Goal: Task Accomplishment & Management: Use online tool/utility

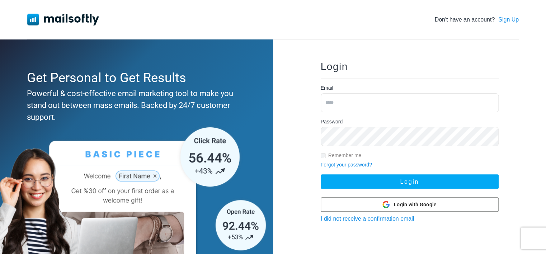
click at [359, 108] on input "email" at bounding box center [410, 102] width 178 height 19
click at [340, 102] on input "email" at bounding box center [410, 102] width 178 height 19
type input "***"
click at [321, 174] on button "Login" at bounding box center [410, 181] width 178 height 14
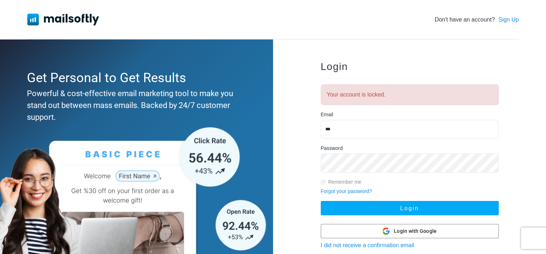
click at [355, 126] on input "***" at bounding box center [410, 129] width 178 height 19
click at [344, 129] on input "***" at bounding box center [410, 129] width 178 height 19
type input "**********"
click at [303, 186] on div "**********" at bounding box center [409, 185] width 273 height 292
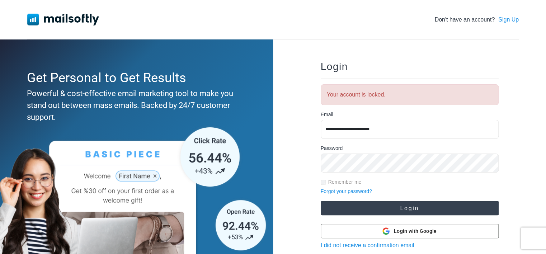
click at [380, 208] on button "Login" at bounding box center [410, 208] width 178 height 14
click at [389, 205] on button "Login" at bounding box center [410, 208] width 178 height 14
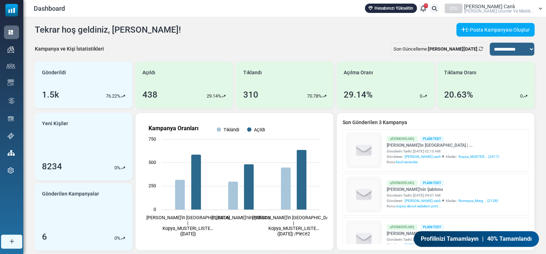
click at [307, 42] on div "**********" at bounding box center [285, 51] width 500 height 19
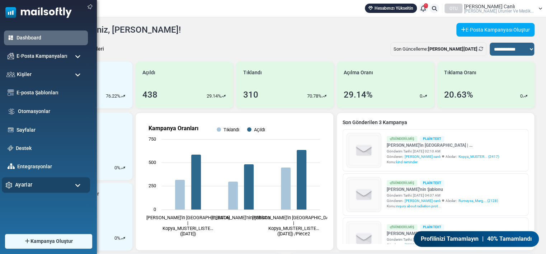
click at [47, 182] on div "Ayarlar" at bounding box center [46, 184] width 88 height 15
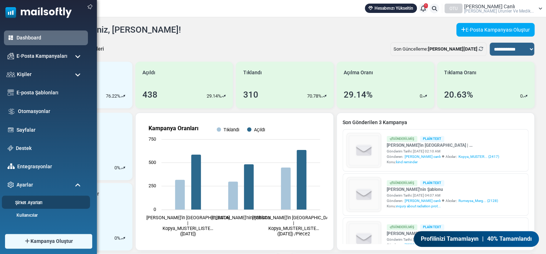
click at [35, 199] on link "Şirket Ayarları" at bounding box center [45, 202] width 86 height 7
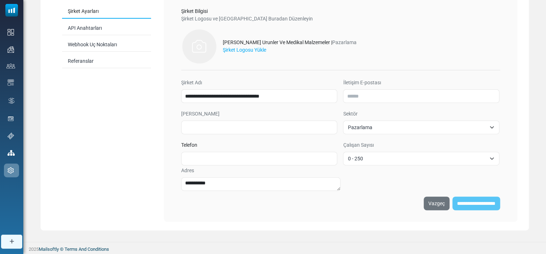
scroll to position [29, 0]
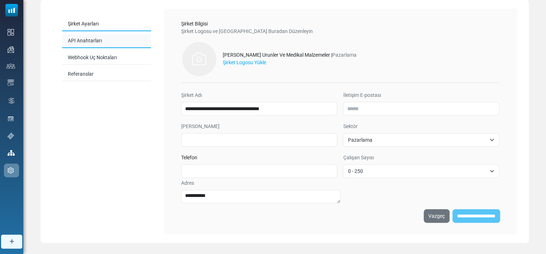
click at [86, 37] on link "API Anahtarları" at bounding box center [106, 41] width 89 height 14
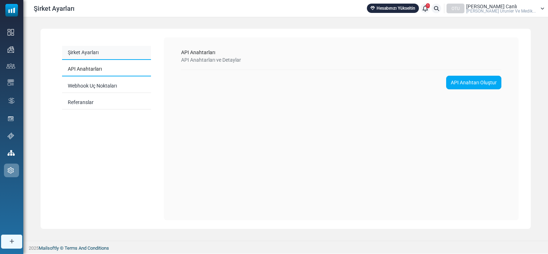
click at [91, 49] on link "Şirket Ayarları" at bounding box center [106, 53] width 89 height 14
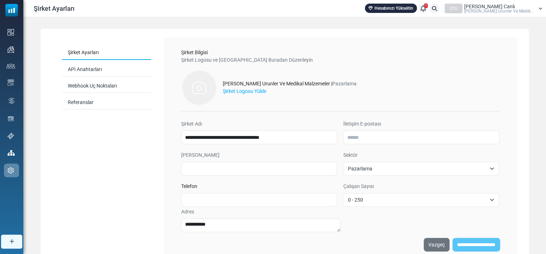
scroll to position [41, 0]
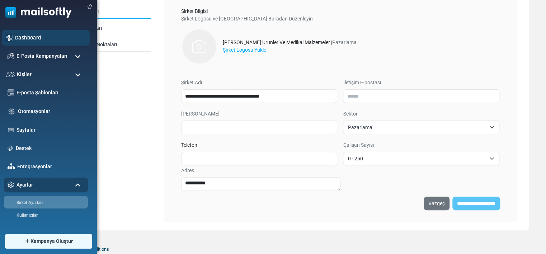
click at [12, 38] on img at bounding box center [9, 37] width 7 height 7
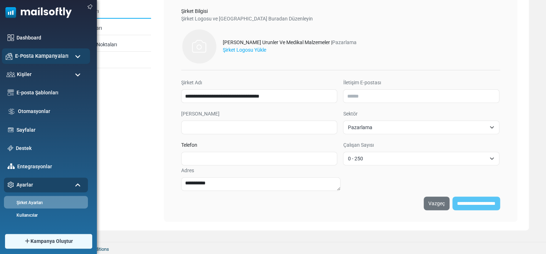
click at [34, 53] on span "E-Posta Kampanyaları" at bounding box center [41, 56] width 53 height 8
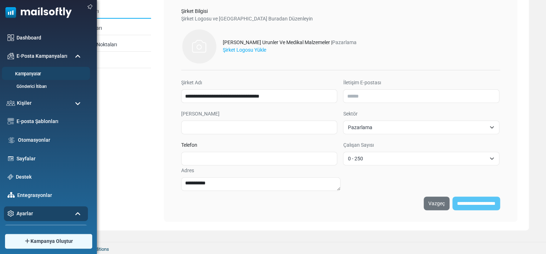
click at [30, 71] on link "Kampanyalar" at bounding box center [45, 74] width 86 height 7
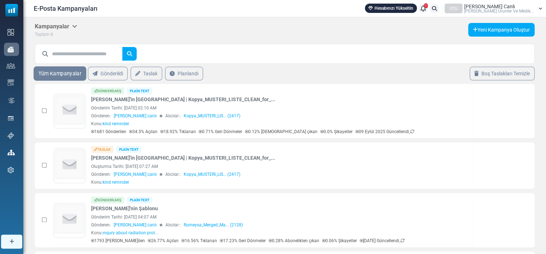
click at [65, 75] on link "Tüm Kampanyalar" at bounding box center [60, 73] width 53 height 14
click at [485, 109] on icon "İstatistikleri Gör" at bounding box center [485, 111] width 6 height 6
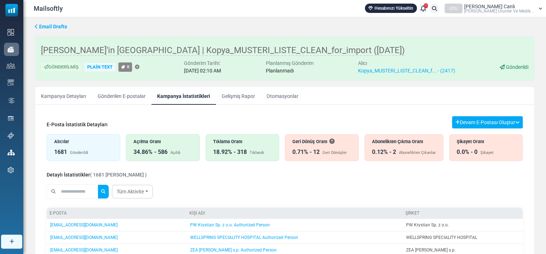
drag, startPoint x: 389, startPoint y: 28, endPoint x: 240, endPoint y: 177, distance: 211.2
click at [240, 177] on div "Detaylı İstatistikler ( 1681 Kişi Bulundu )" at bounding box center [285, 174] width 476 height 9
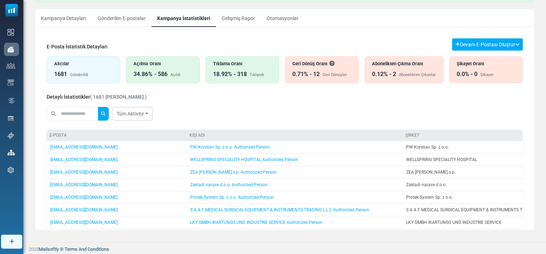
click at [112, 18] on link "Gönderilen E-postalar" at bounding box center [122, 18] width 60 height 18
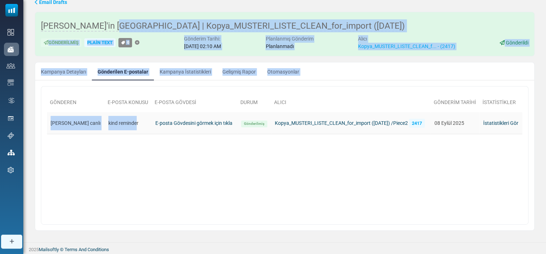
drag, startPoint x: 112, startPoint y: 18, endPoint x: 118, endPoint y: 122, distance: 104.6
click at [118, 122] on div "Email Drafts Leyla ipek'in Kampanyası | Kopya_MUSTERI_LISTE_CLEAN_for_import (8…" at bounding box center [284, 117] width 523 height 249
drag, startPoint x: 118, startPoint y: 122, endPoint x: 161, endPoint y: 178, distance: 70.1
click at [161, 178] on div "Gönderen E-posta Konusu E-posta Gövdesi Durum Alıcı Gönderim Tarihi İstatistikl…" at bounding box center [285, 149] width 476 height 115
click at [65, 151] on div "Gönderen E-posta Konusu E-posta Gövdesi Durum Alıcı Gönderim Tarihi İstatistikl…" at bounding box center [285, 149] width 476 height 115
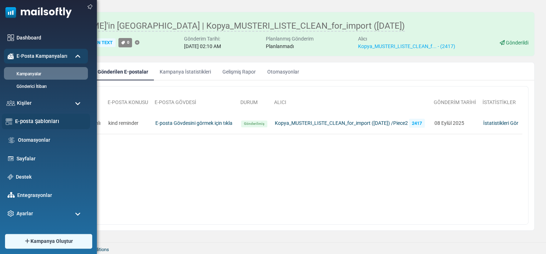
click at [32, 120] on link "E-posta Şablonları" at bounding box center [50, 121] width 71 height 8
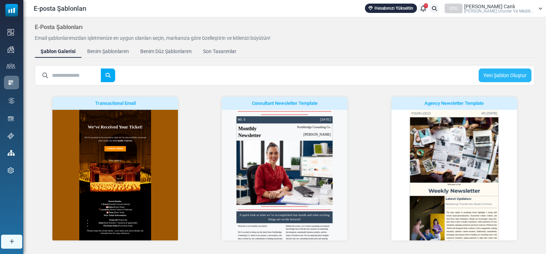
click at [490, 78] on link "Yeni Şablon Oluştur" at bounding box center [505, 76] width 53 height 14
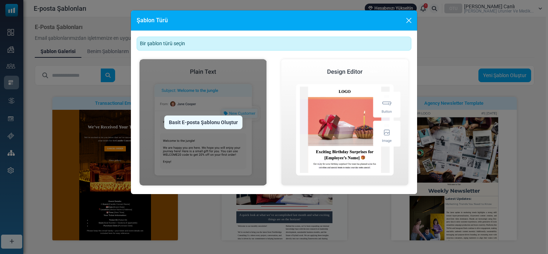
click at [217, 123] on div "Basit E-posta Şablonu Oluştur" at bounding box center [203, 123] width 78 height 14
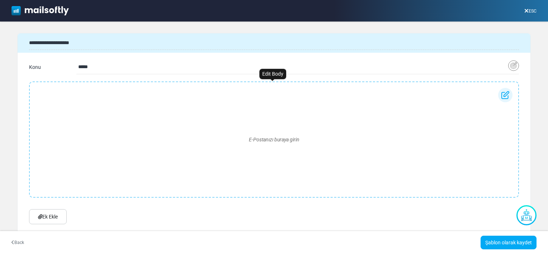
click at [281, 135] on div "E-Postanızı buraya girin" at bounding box center [274, 139] width 477 height 103
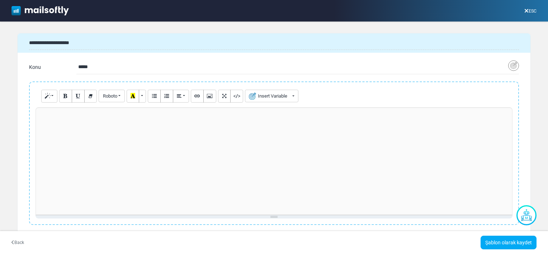
click at [132, 144] on div at bounding box center [274, 161] width 477 height 108
paste div
drag, startPoint x: 149, startPoint y: 111, endPoint x: 18, endPoint y: 120, distance: 132.1
click at [18, 120] on div "**********" at bounding box center [274, 167] width 513 height 173
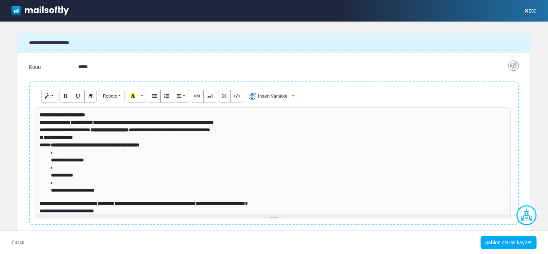
click at [85, 116] on strong "**********" at bounding box center [62, 114] width 46 height 5
click at [85, 113] on strong "**********" at bounding box center [62, 114] width 46 height 5
click at [257, 95] on button "Insert Variable" at bounding box center [271, 96] width 53 height 13
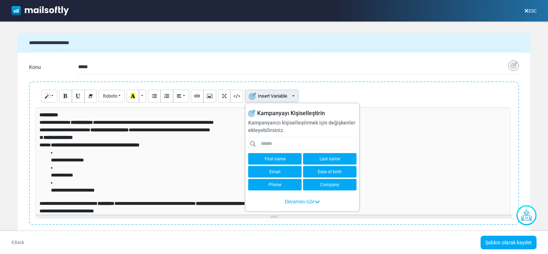
click at [326, 184] on link "Company" at bounding box center [329, 184] width 53 height 11
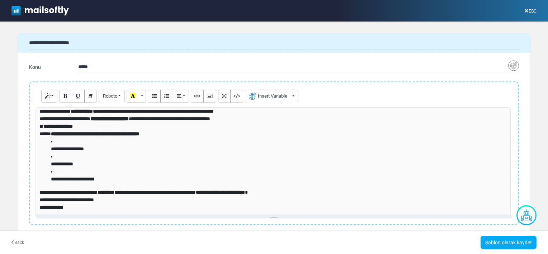
scroll to position [42, 0]
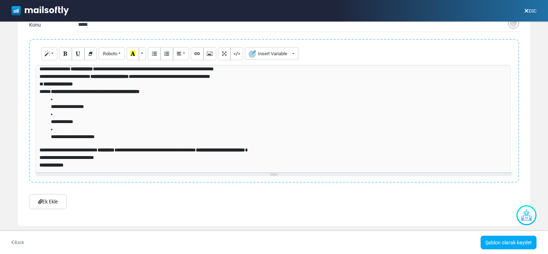
click at [79, 167] on p "**********" at bounding box center [273, 166] width 468 height 8
click at [78, 167] on p "**********" at bounding box center [273, 166] width 468 height 8
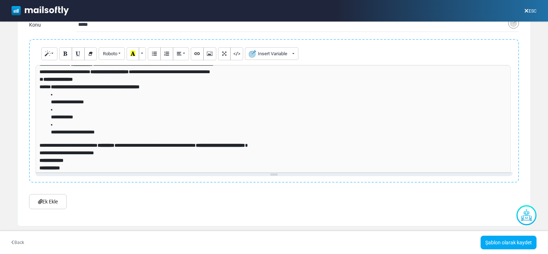
scroll to position [23, 0]
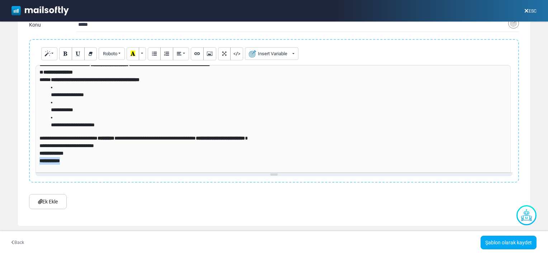
drag, startPoint x: 70, startPoint y: 160, endPoint x: 34, endPoint y: 160, distance: 36.3
click at [34, 160] on div "Normal Blockquote Code Header 1 Header 2 Header 3 Header 4 Header 5 Header 6 Ro…" at bounding box center [274, 111] width 490 height 144
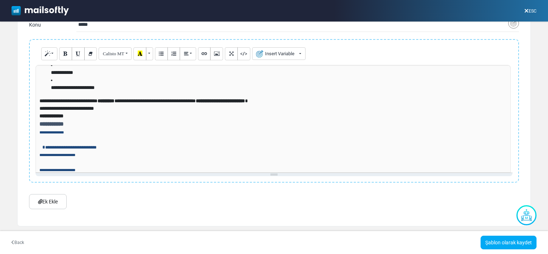
click at [129, 139] on p at bounding box center [273, 140] width 468 height 8
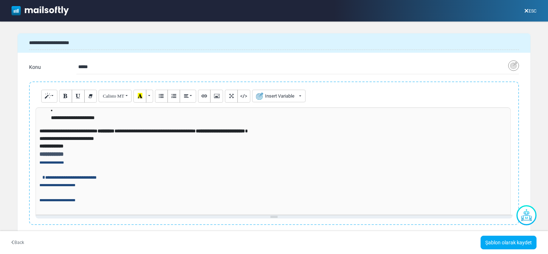
scroll to position [0, 0]
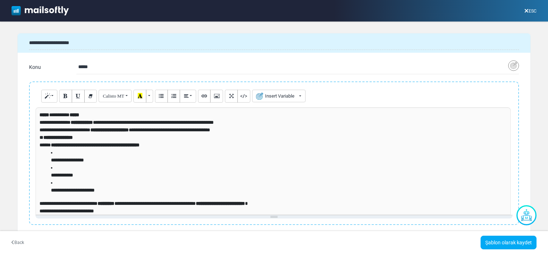
click at [99, 69] on input "*****" at bounding box center [293, 67] width 430 height 14
type input "*"
click at [88, 64] on input "text" at bounding box center [293, 67] width 430 height 14
paste input "**********"
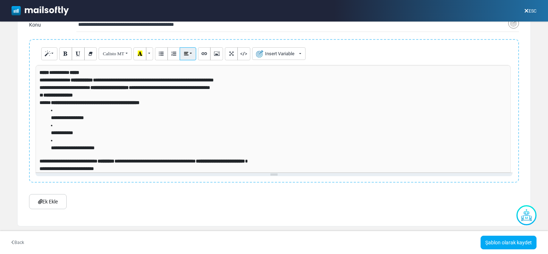
scroll to position [73, 0]
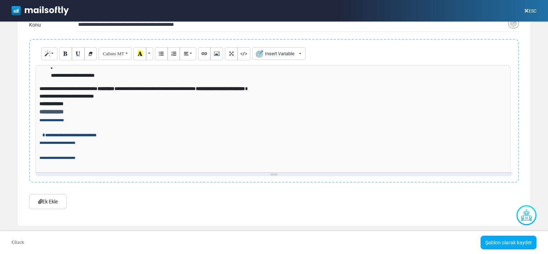
type input "**********"
click at [58, 204] on link "Ek Ekle" at bounding box center [48, 201] width 38 height 15
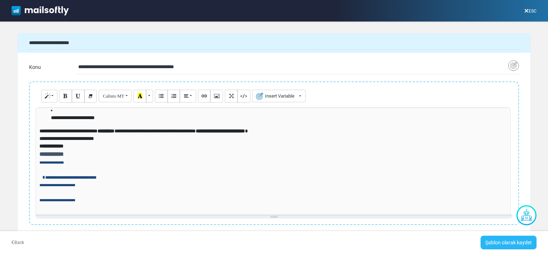
click at [501, 242] on link "Şablon olarak kaydet" at bounding box center [509, 243] width 56 height 14
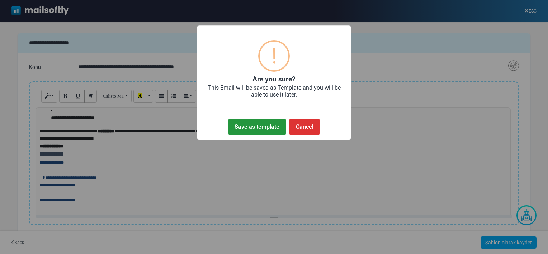
click at [272, 125] on button "Save as template" at bounding box center [257, 127] width 57 height 16
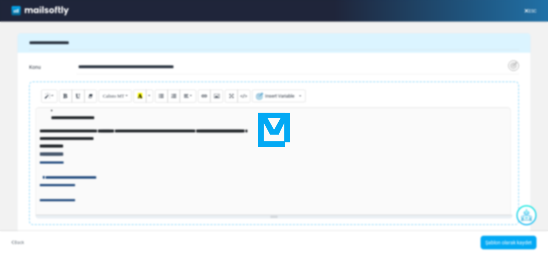
drag, startPoint x: 272, startPoint y: 125, endPoint x: 358, endPoint y: 164, distance: 94.0
click at [358, 164] on div at bounding box center [274, 127] width 548 height 254
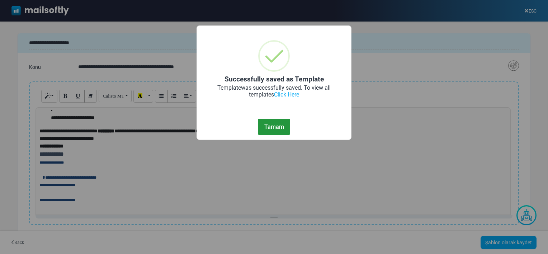
click at [285, 129] on button "Tamam" at bounding box center [274, 127] width 32 height 16
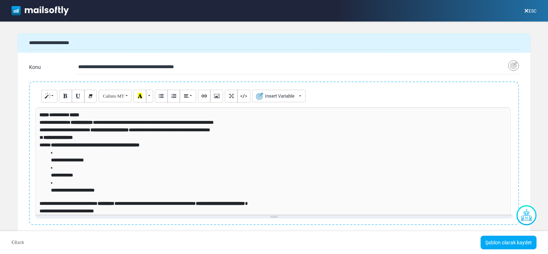
click at [525, 11] on icon at bounding box center [527, 11] width 4 height 0
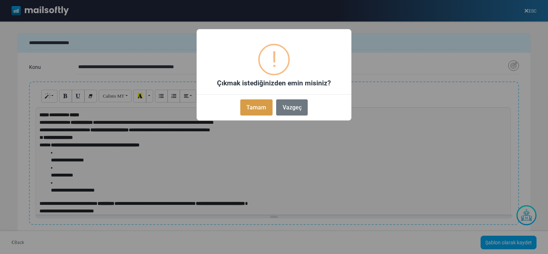
click at [244, 105] on button "Tamam" at bounding box center [257, 107] width 32 height 16
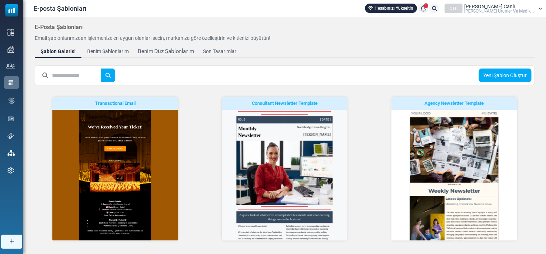
click at [153, 48] on div "Benim Düz Şablonlarım" at bounding box center [166, 51] width 56 height 8
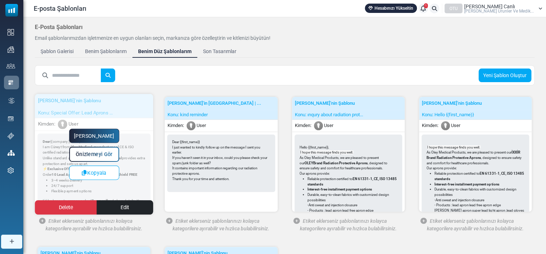
click at [97, 131] on link "Yapmaya Başla" at bounding box center [94, 136] width 50 height 14
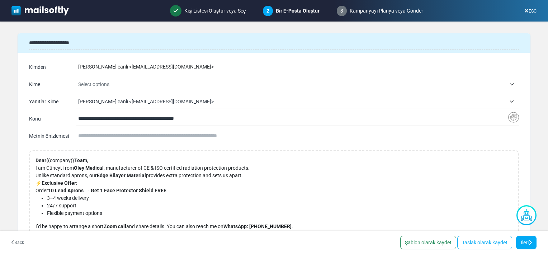
click at [221, 66] on div "[PERSON_NAME] canlı < [EMAIL_ADDRESS][DOMAIN_NAME] >" at bounding box center [298, 67] width 441 height 14
click at [201, 65] on div "[PERSON_NAME] canlı < [EMAIL_ADDRESS][DOMAIN_NAME] >" at bounding box center [298, 67] width 441 height 14
drag, startPoint x: 205, startPoint y: 69, endPoint x: 172, endPoint y: 68, distance: 32.7
click at [172, 68] on div "leyla ipek canlı < ipek-oleytibbiurunler@cc.mailsends.net >" at bounding box center [298, 67] width 441 height 14
drag, startPoint x: 172, startPoint y: 68, endPoint x: 200, endPoint y: 71, distance: 27.4
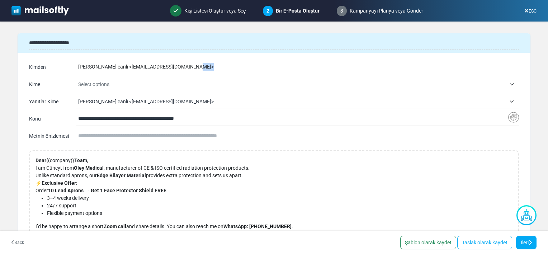
click at [200, 71] on div "leyla ipek canlı < ipek-oleytibbiurunler@cc.mailsends.net >" at bounding box center [298, 67] width 441 height 14
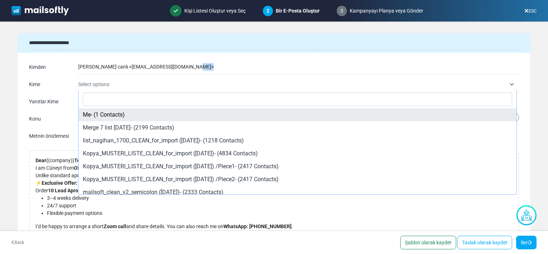
click at [144, 88] on span "Select options" at bounding box center [298, 84] width 441 height 13
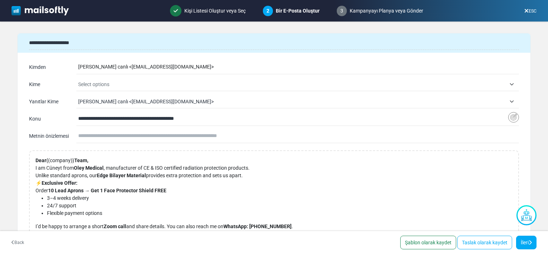
click at [137, 83] on span "Select options" at bounding box center [292, 84] width 428 height 9
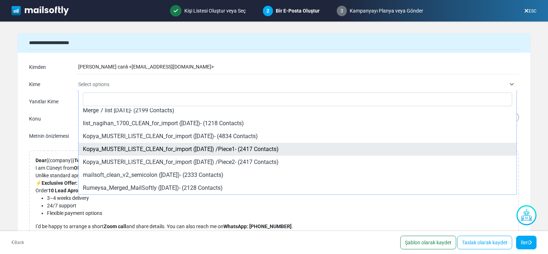
scroll to position [17, 0]
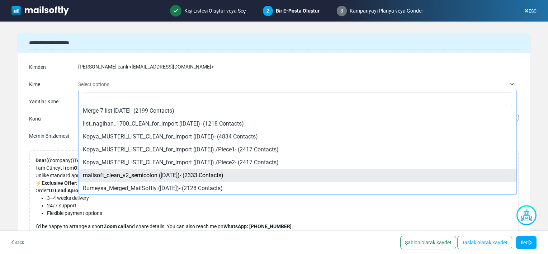
select select "*****"
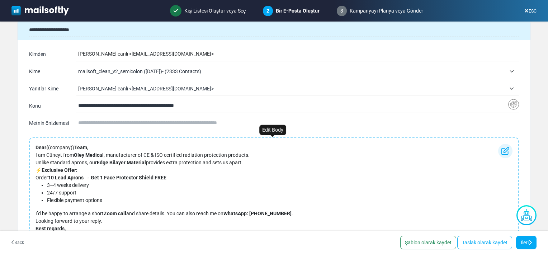
scroll to position [0, 0]
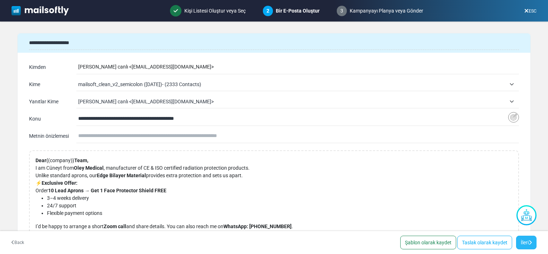
click at [523, 243] on link "İleri" at bounding box center [527, 243] width 20 height 14
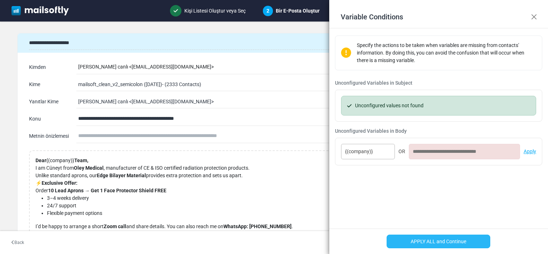
click at [438, 242] on button "APPLY ALL and Continue" at bounding box center [439, 242] width 104 height 14
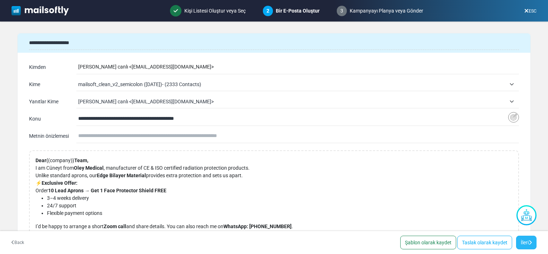
click at [525, 241] on link "İleri" at bounding box center [527, 243] width 20 height 14
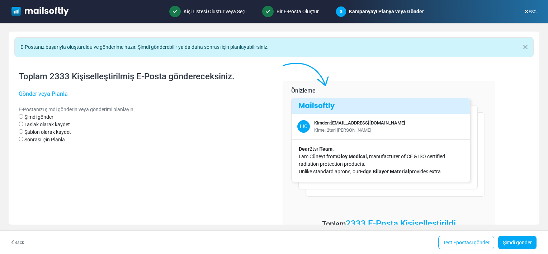
drag, startPoint x: 416, startPoint y: 60, endPoint x: 453, endPoint y: 261, distance: 204.7
click at [453, 254] on html "Mailsoftly Hesabınızı Yükseltin 1 Bildirimler OTU [PERSON_NAME] Canlı Oley Tıbb…" at bounding box center [274, 127] width 548 height 254
click at [461, 244] on link "Test Epostası gönder" at bounding box center [467, 243] width 56 height 14
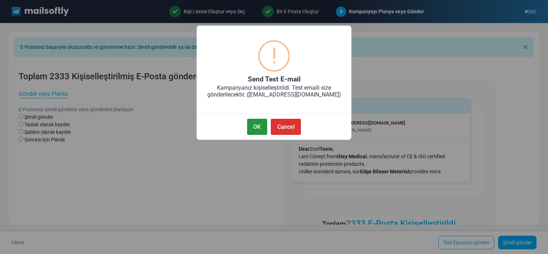
click at [258, 129] on button "OK" at bounding box center [257, 127] width 20 height 16
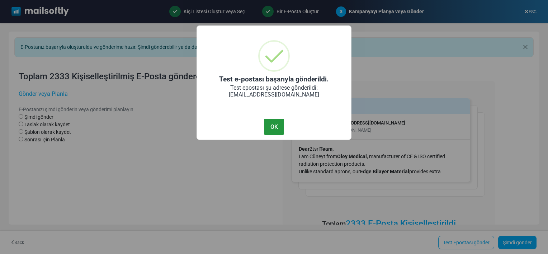
click at [270, 124] on button "OK" at bounding box center [274, 127] width 20 height 16
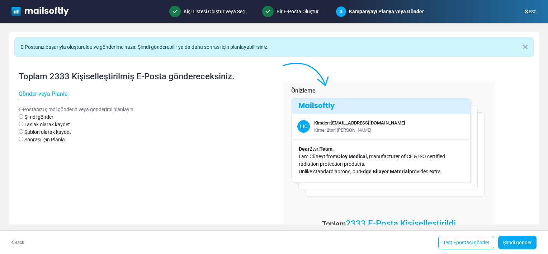
scroll to position [34, 0]
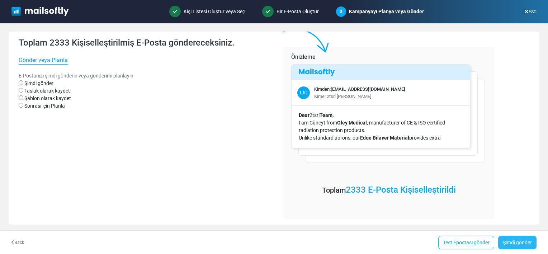
click at [517, 241] on link "Şimdi gönder" at bounding box center [518, 243] width 38 height 14
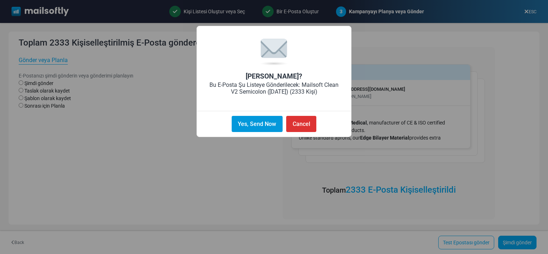
click at [263, 122] on button "Yes, Send Now" at bounding box center [257, 124] width 51 height 16
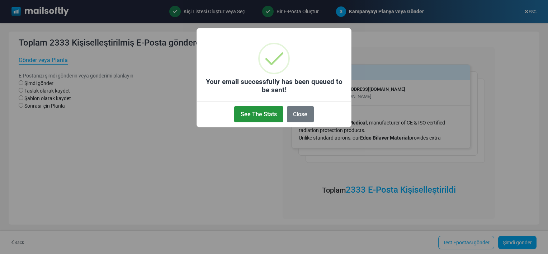
click at [261, 117] on button "See The Stats" at bounding box center [258, 114] width 49 height 16
